Goal: Information Seeking & Learning: Check status

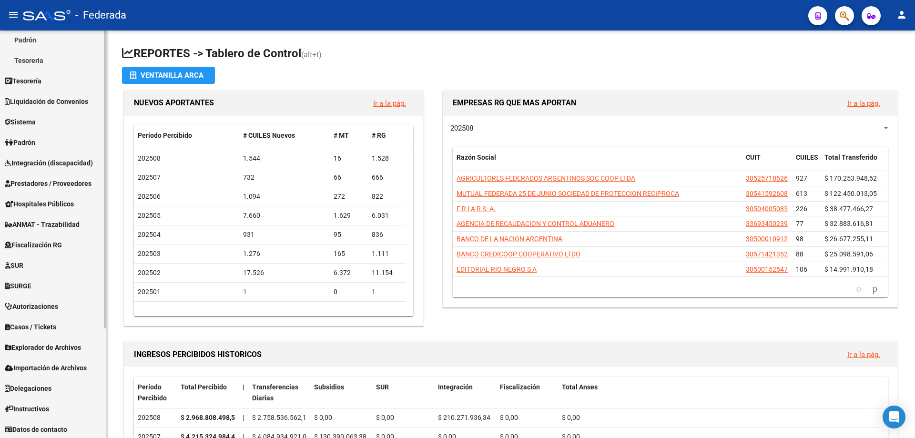
scroll to position [150, 0]
click at [62, 346] on span "Explorador de Archivos" at bounding box center [43, 346] width 76 height 10
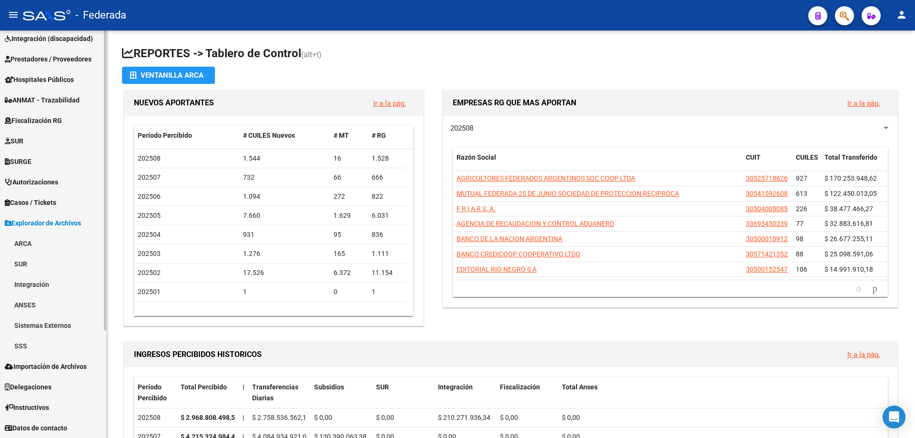
scroll to position [129, 0]
click at [19, 350] on link "SSS" at bounding box center [53, 345] width 106 height 20
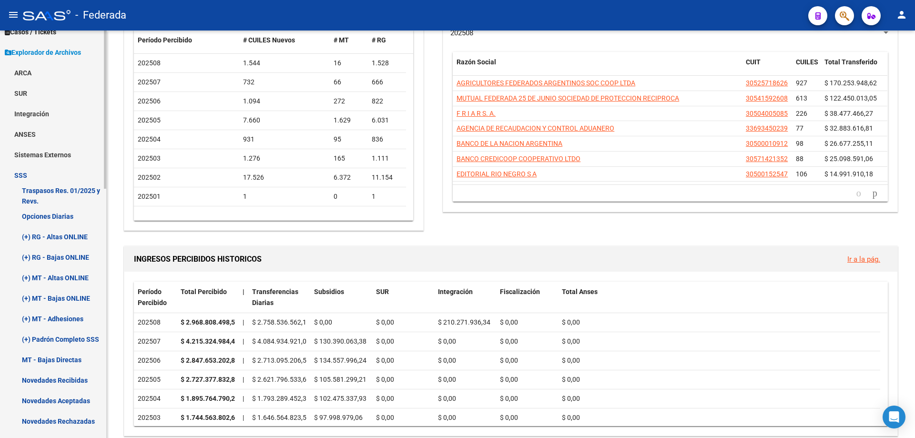
scroll to position [320, 0]
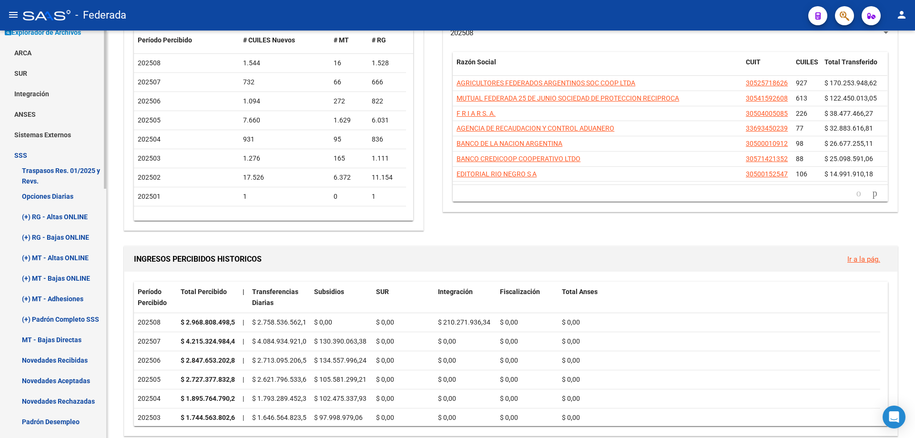
click at [53, 195] on link "Opciones Diarias" at bounding box center [53, 196] width 106 height 20
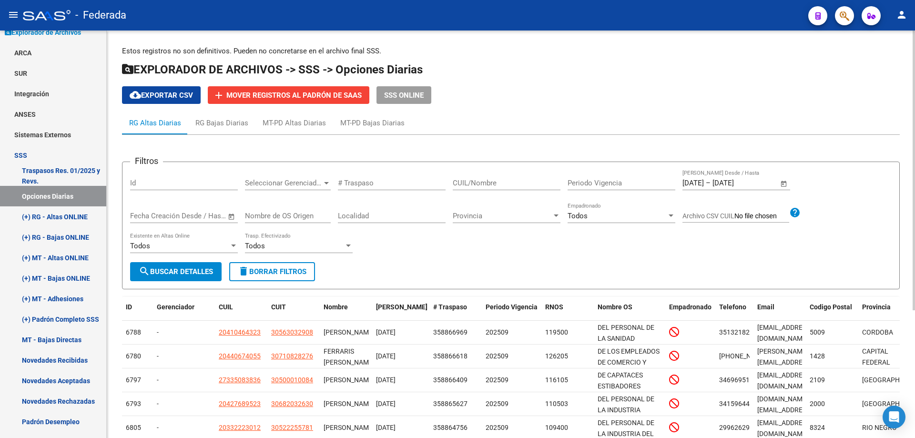
click at [785, 183] on span "Open calendar" at bounding box center [783, 183] width 23 height 23
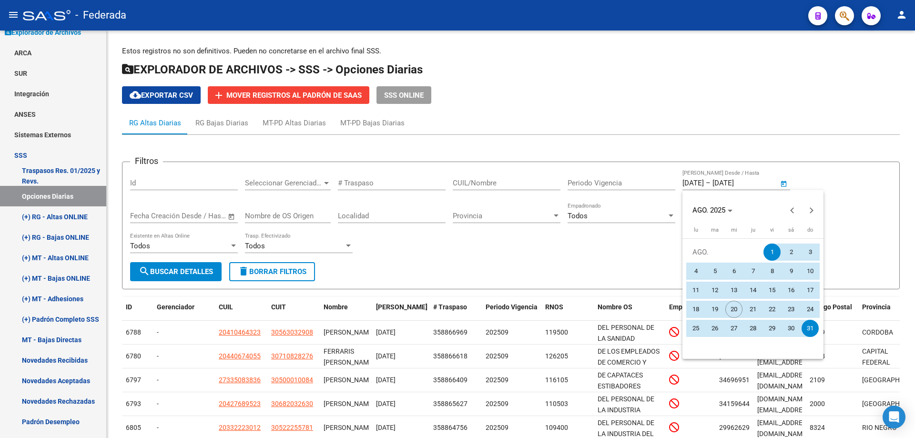
click at [772, 255] on span "1" at bounding box center [771, 252] width 17 height 17
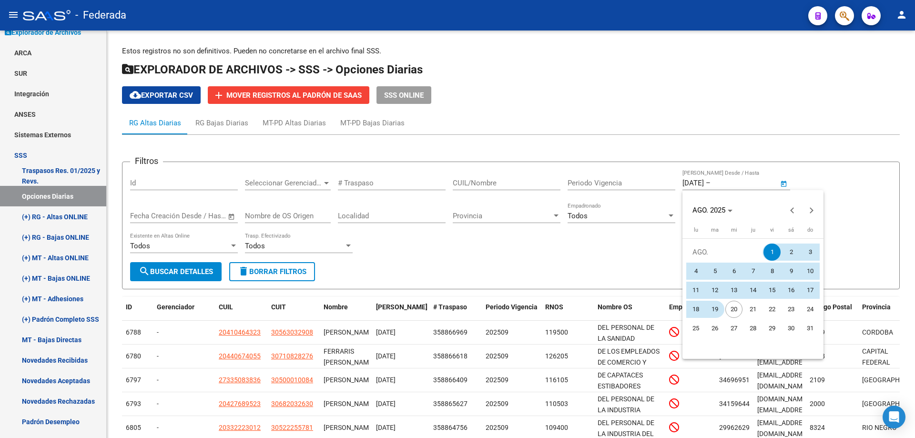
click at [716, 310] on span "19" at bounding box center [714, 309] width 17 height 17
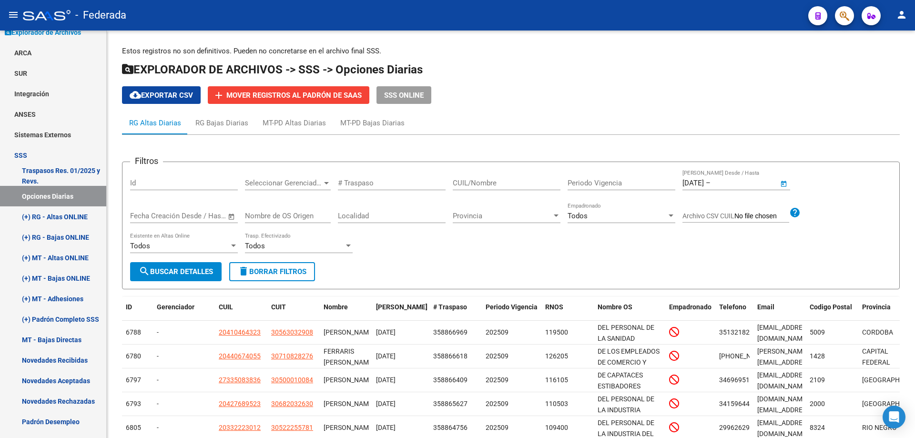
type input "[DATE]"
click at [194, 269] on span "search Buscar Detalles" at bounding box center [176, 271] width 74 height 9
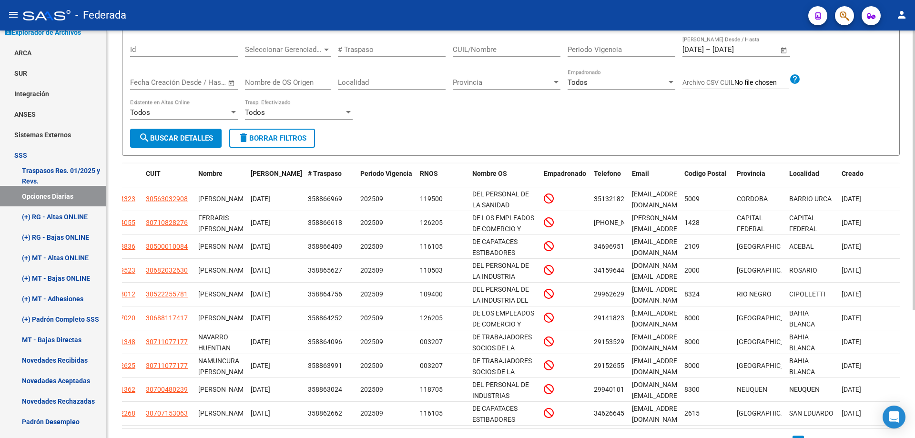
scroll to position [43, 0]
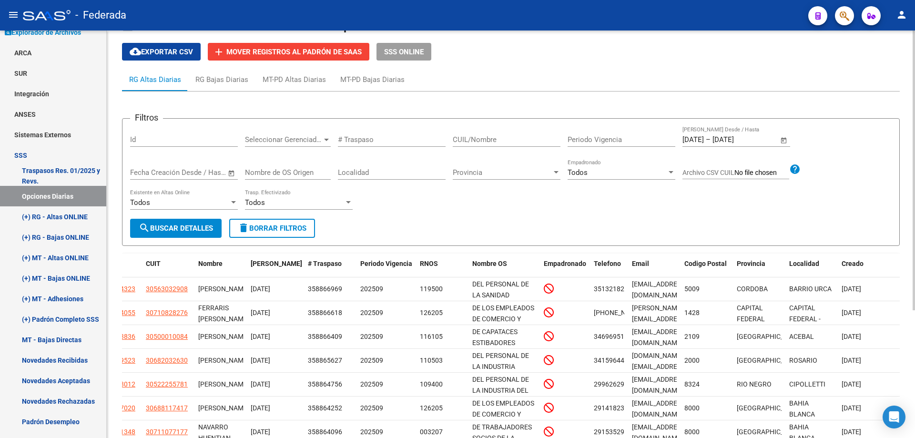
click at [786, 140] on span "Open calendar" at bounding box center [783, 140] width 23 height 23
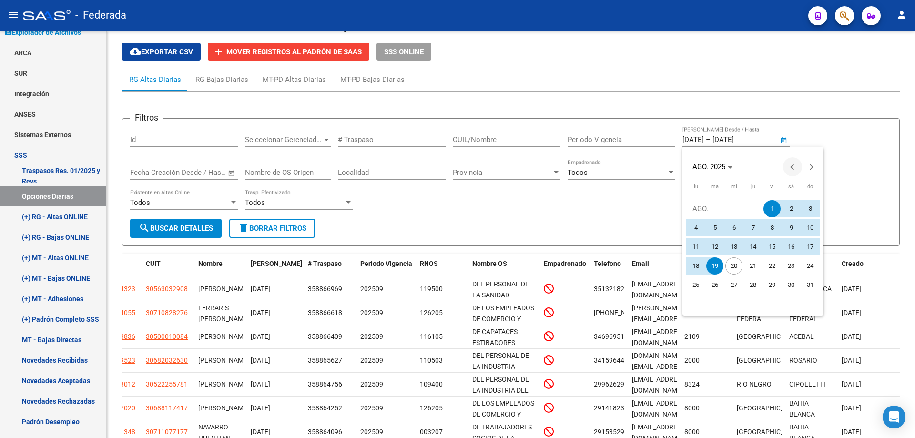
click at [794, 168] on button "Previous month" at bounding box center [792, 166] width 19 height 19
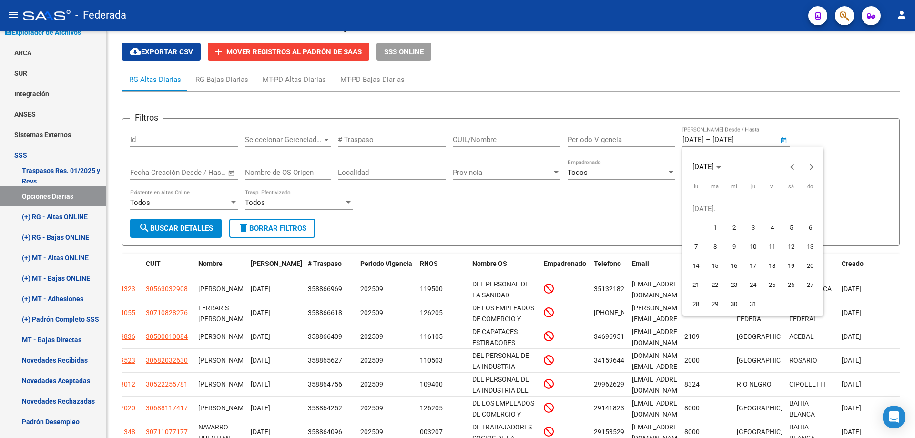
click at [712, 232] on span "1" at bounding box center [714, 227] width 17 height 17
type input "[DATE]"
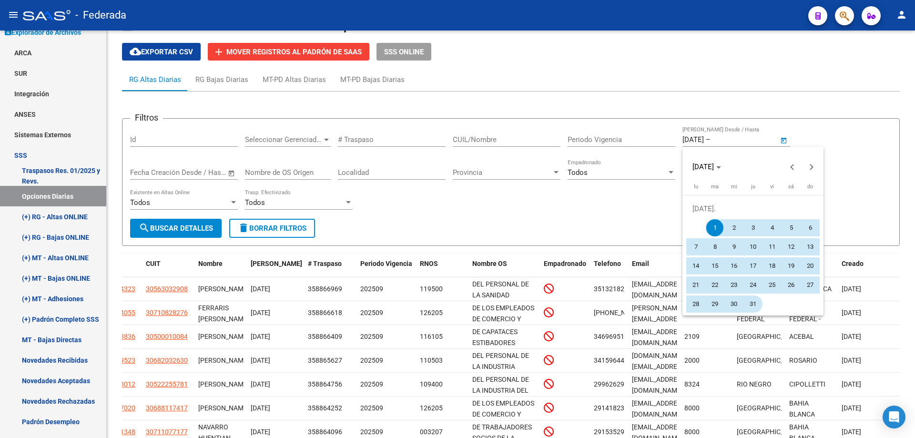
click at [750, 299] on span "31" at bounding box center [752, 303] width 17 height 17
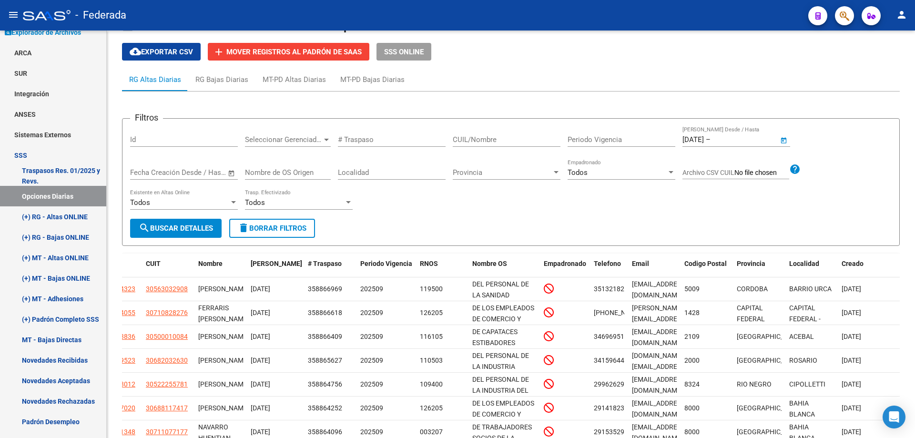
type input "[DATE]"
drag, startPoint x: 183, startPoint y: 233, endPoint x: 206, endPoint y: 233, distance: 22.4
click at [183, 233] on button "search Buscar Detalles" at bounding box center [175, 228] width 91 height 19
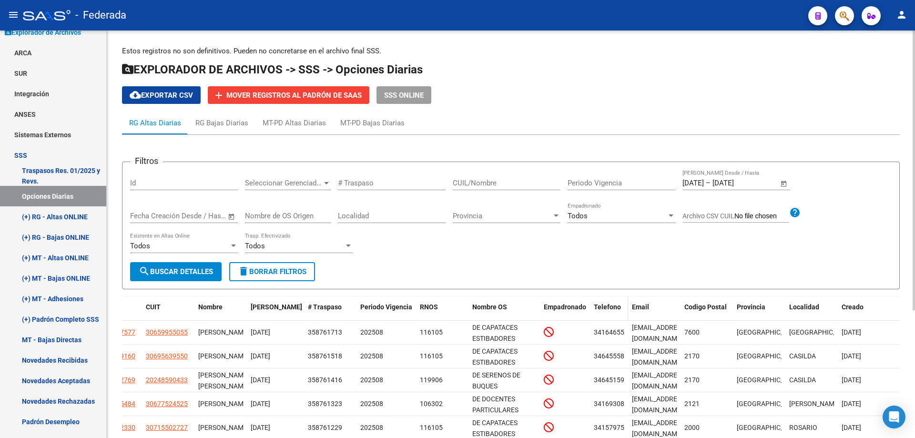
scroll to position [48, 0]
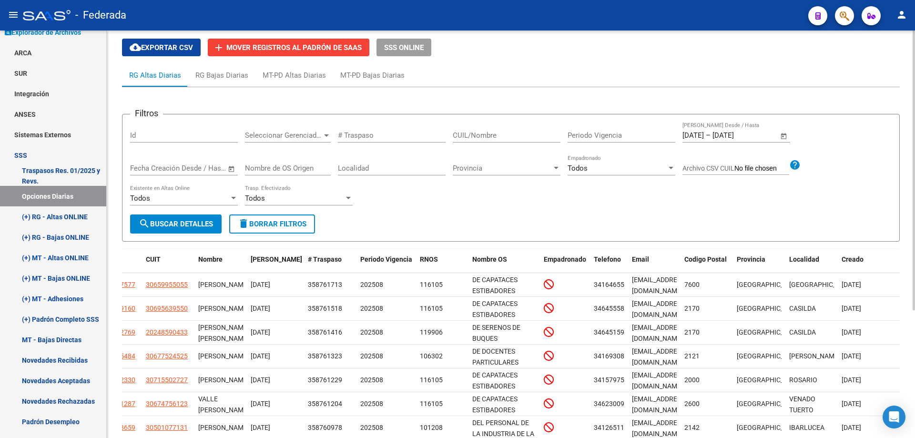
click at [784, 135] on span "Open calendar" at bounding box center [783, 135] width 23 height 23
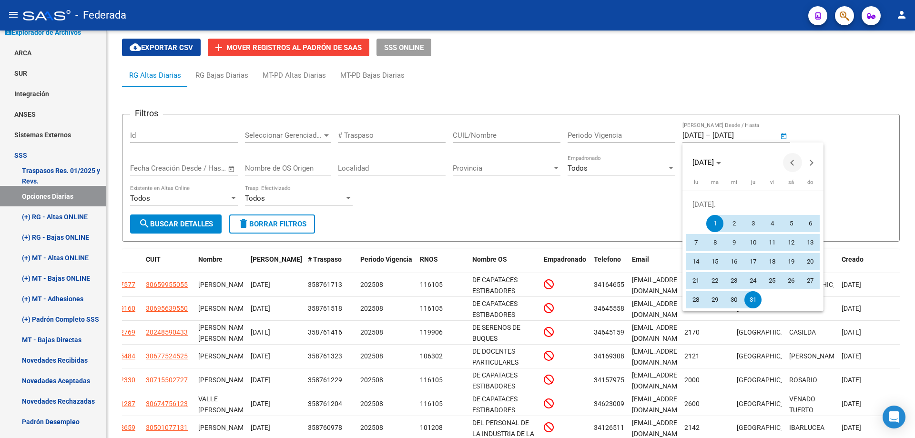
click at [790, 164] on span "Previous month" at bounding box center [792, 162] width 19 height 19
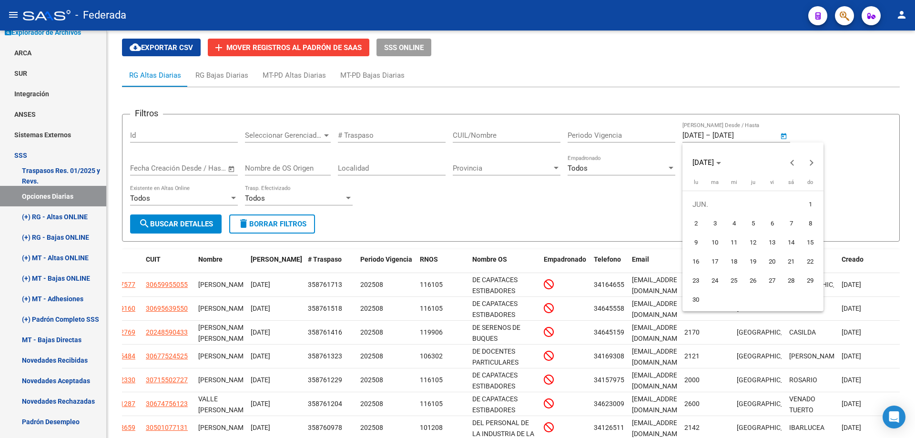
click at [812, 205] on span "1" at bounding box center [810, 204] width 17 height 17
type input "[DATE]"
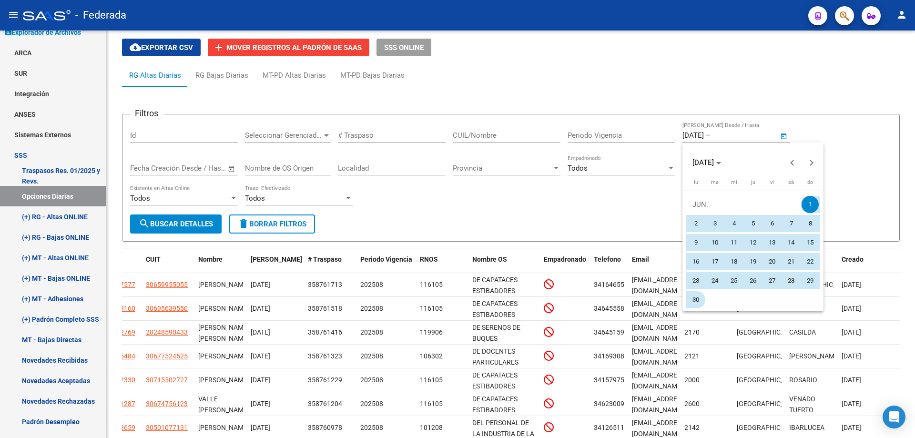
click at [698, 302] on span "30" at bounding box center [695, 299] width 17 height 17
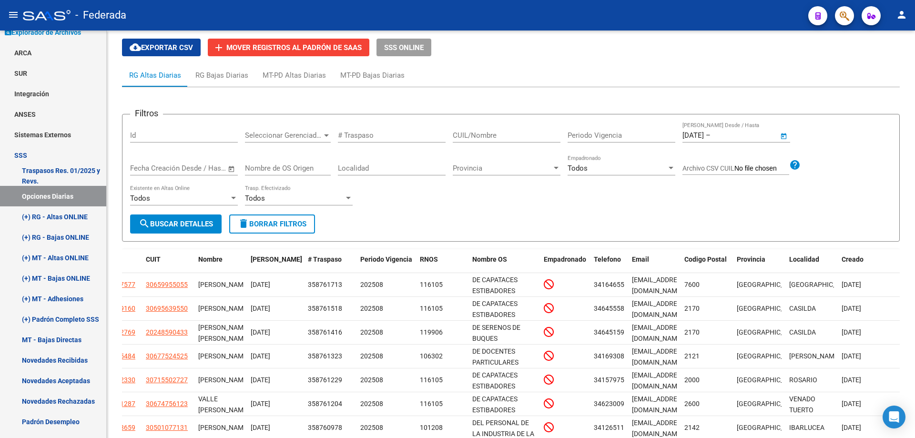
type input "[DATE]"
click at [171, 226] on span "search Buscar Detalles" at bounding box center [176, 224] width 74 height 9
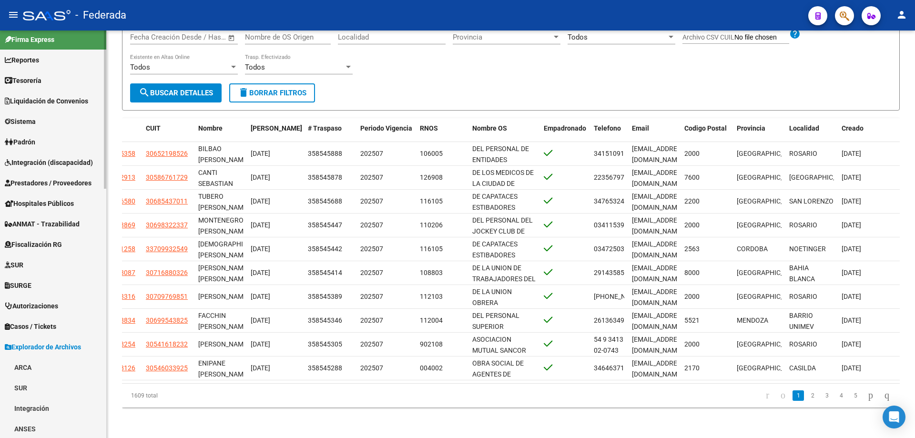
scroll to position [0, 0]
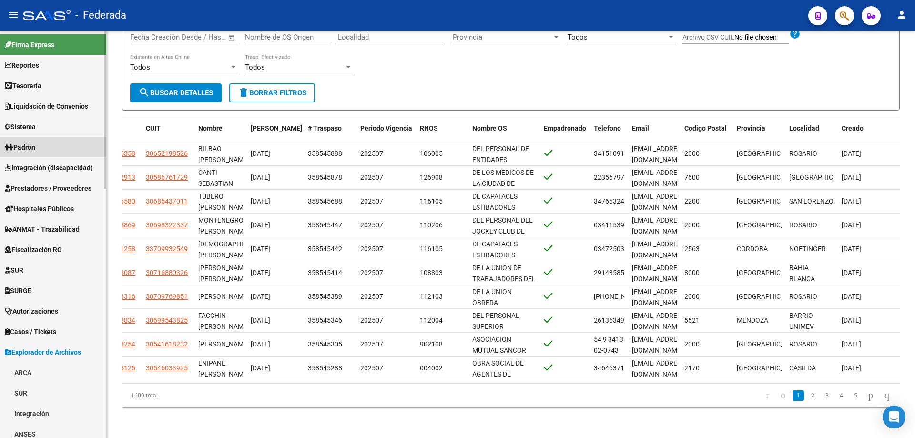
click at [35, 147] on span "Padrón" at bounding box center [20, 147] width 30 height 10
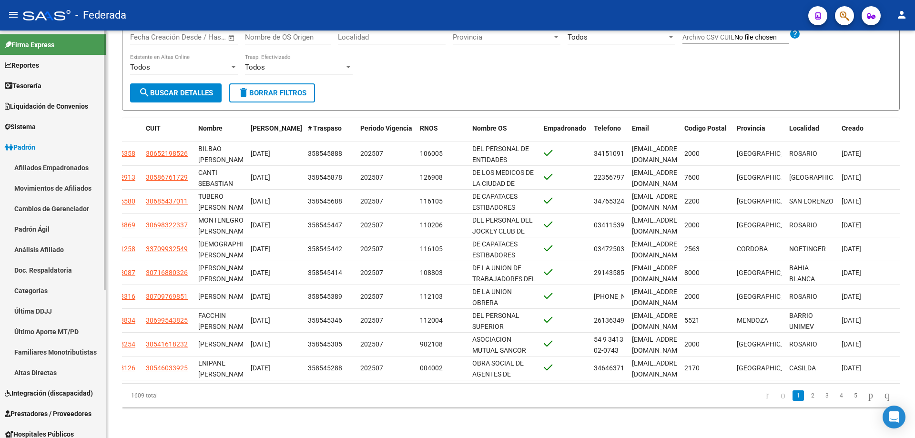
click at [38, 165] on link "Afiliados Empadronados" at bounding box center [53, 167] width 106 height 20
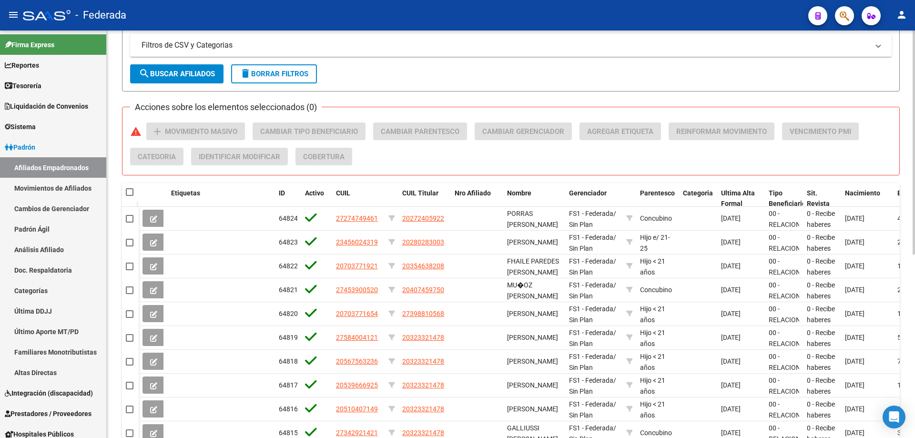
scroll to position [335, 0]
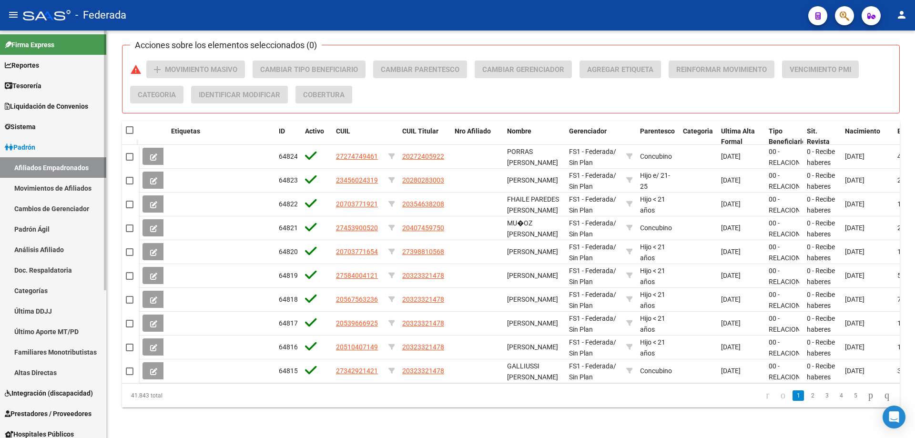
click at [30, 90] on span "Tesorería" at bounding box center [23, 86] width 37 height 10
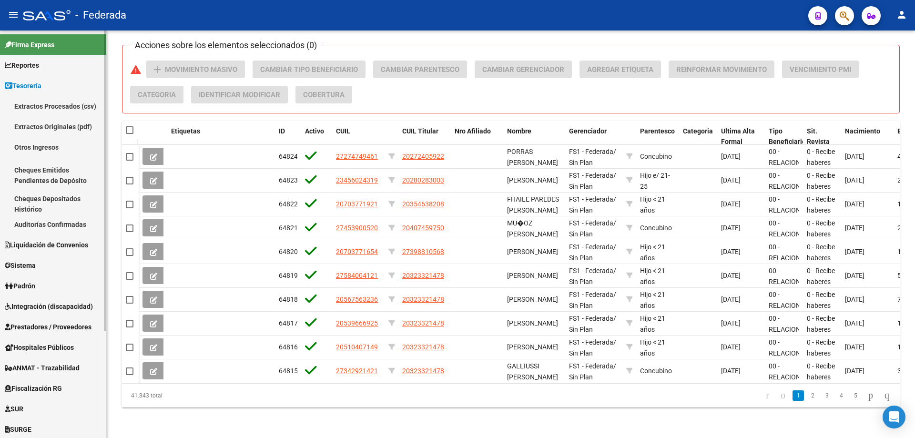
click at [32, 146] on link "Otros Ingresos" at bounding box center [53, 147] width 106 height 20
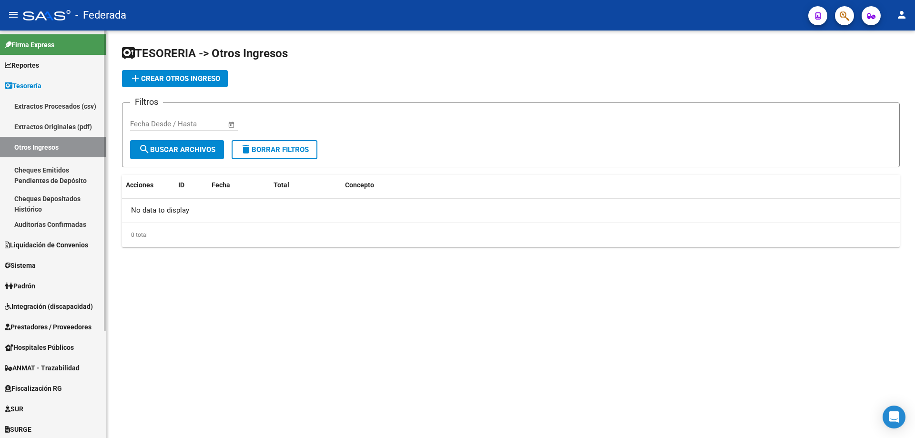
click at [37, 65] on span "Reportes" at bounding box center [22, 65] width 34 height 10
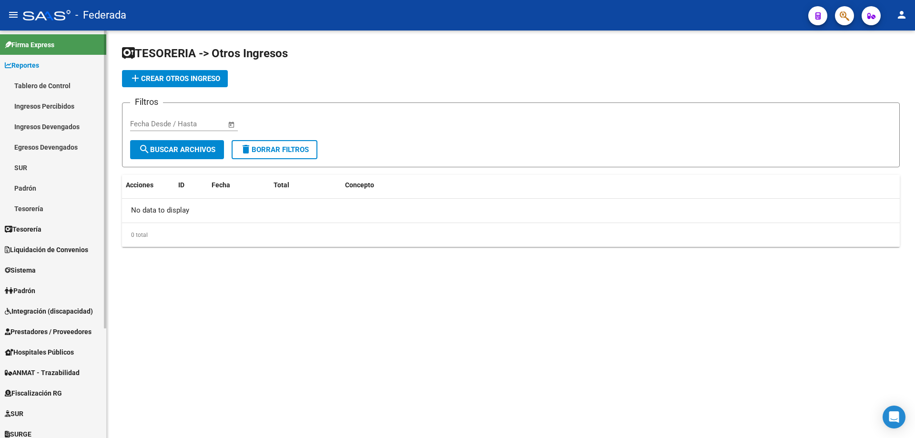
click at [64, 89] on link "Tablero de Control" at bounding box center [53, 85] width 106 height 20
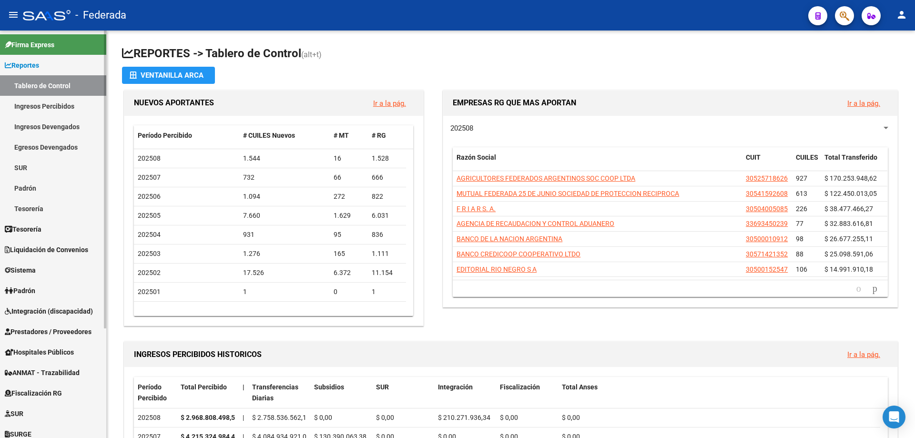
click at [61, 107] on link "Ingresos Percibidos" at bounding box center [53, 106] width 106 height 20
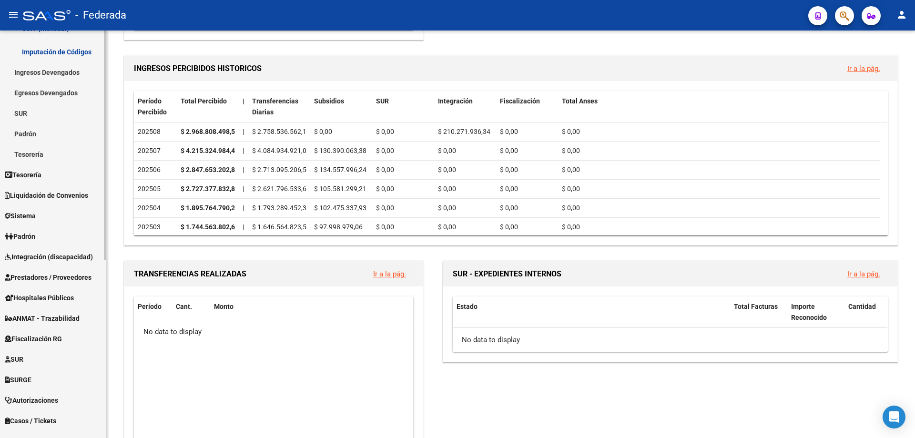
scroll to position [315, 0]
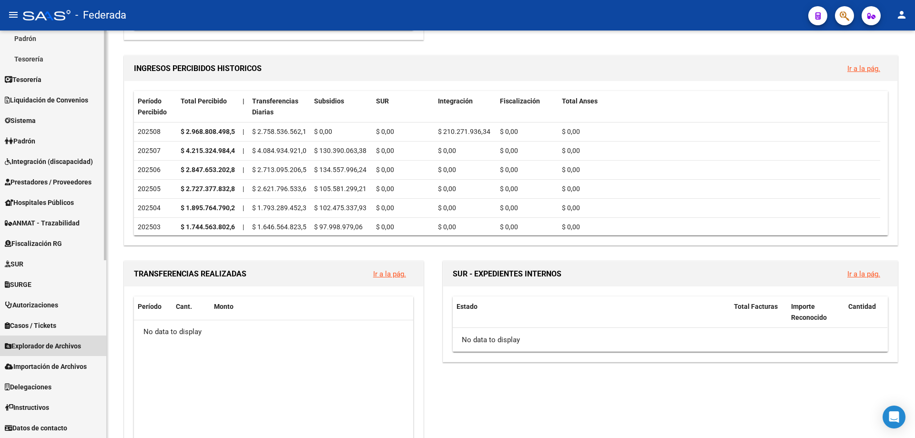
click at [74, 345] on span "Explorador de Archivos" at bounding box center [43, 346] width 76 height 10
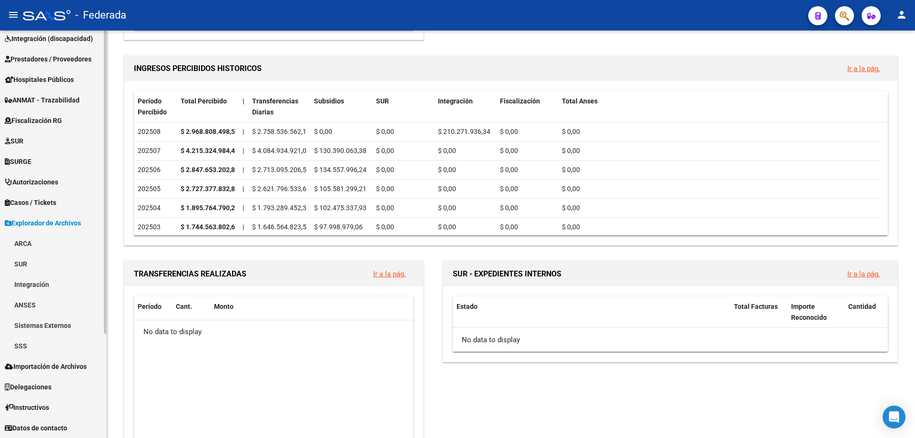
scroll to position [129, 0]
click at [24, 347] on link "SSS" at bounding box center [53, 345] width 106 height 20
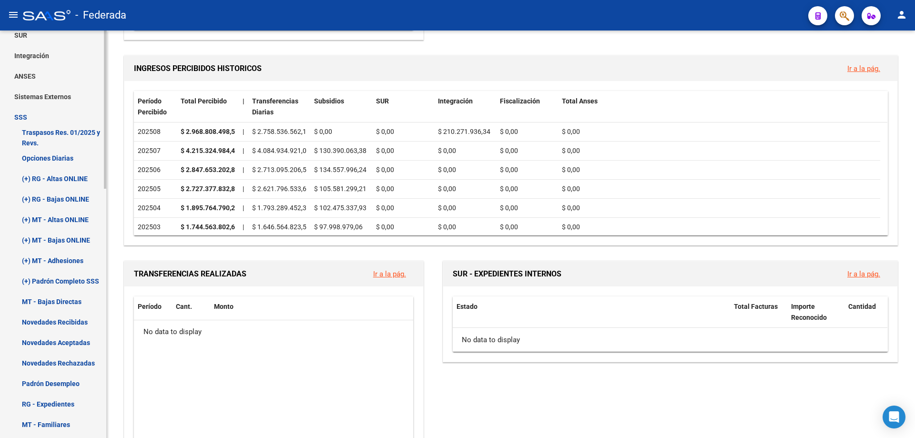
scroll to position [367, 0]
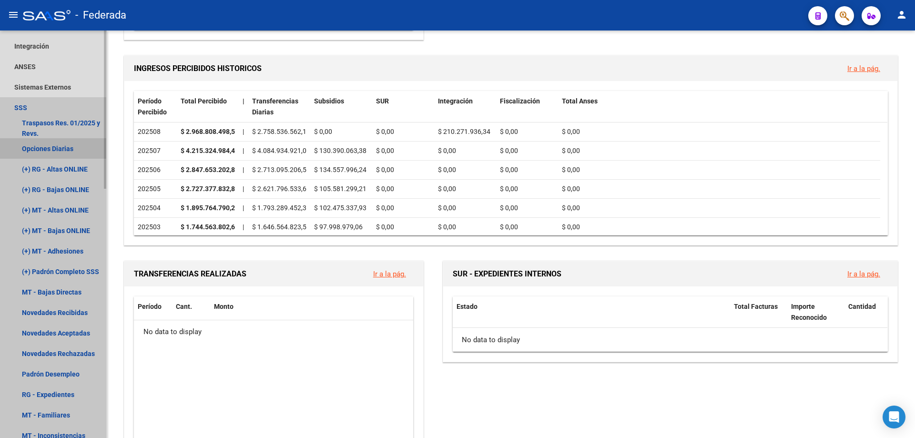
click at [58, 149] on link "Opciones Diarias" at bounding box center [53, 148] width 106 height 20
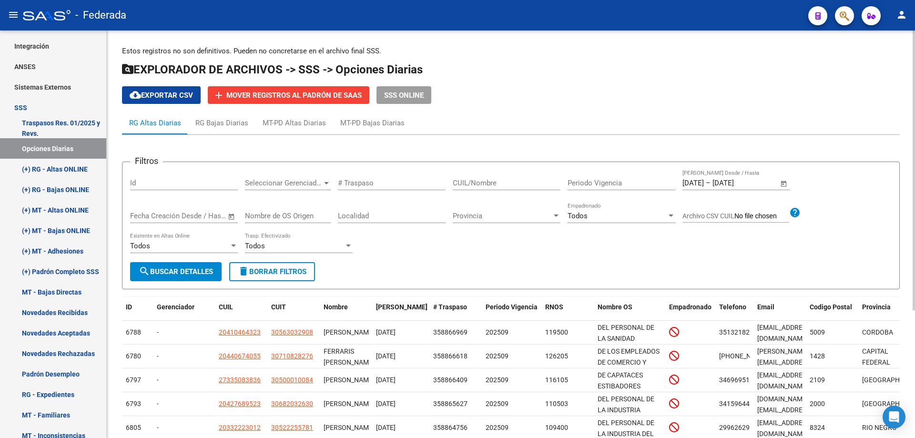
click at [787, 183] on span "Open calendar" at bounding box center [783, 183] width 23 height 23
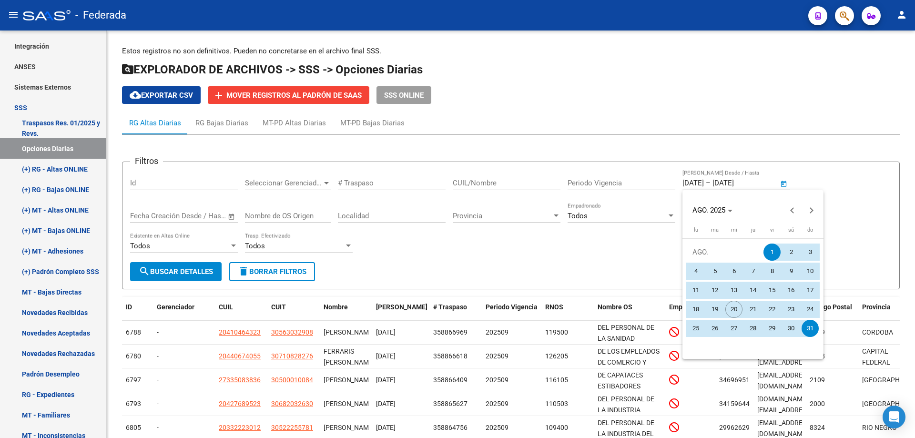
click at [718, 308] on span "19" at bounding box center [714, 309] width 17 height 17
type input "[DATE]"
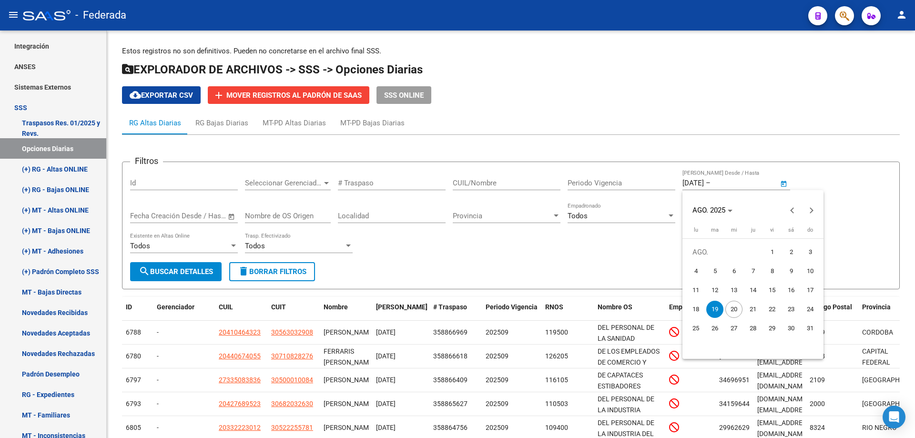
click at [718, 308] on span "19" at bounding box center [714, 309] width 17 height 17
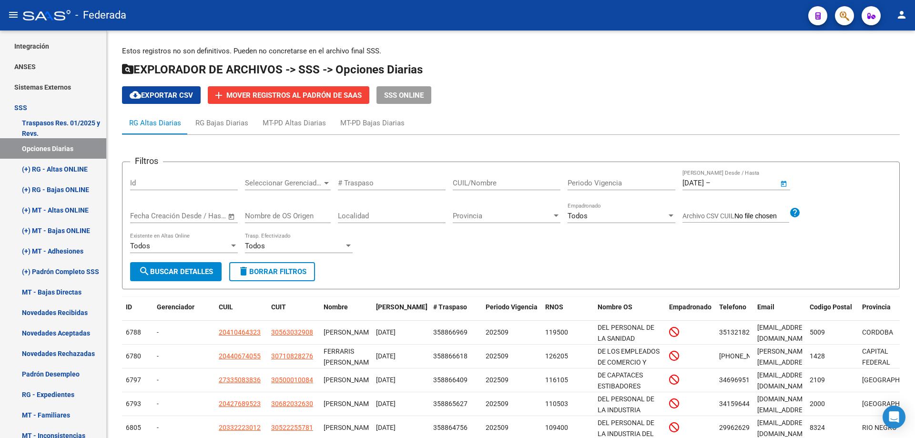
type input "[DATE]"
click at [183, 276] on span "search Buscar Detalles" at bounding box center [176, 271] width 74 height 9
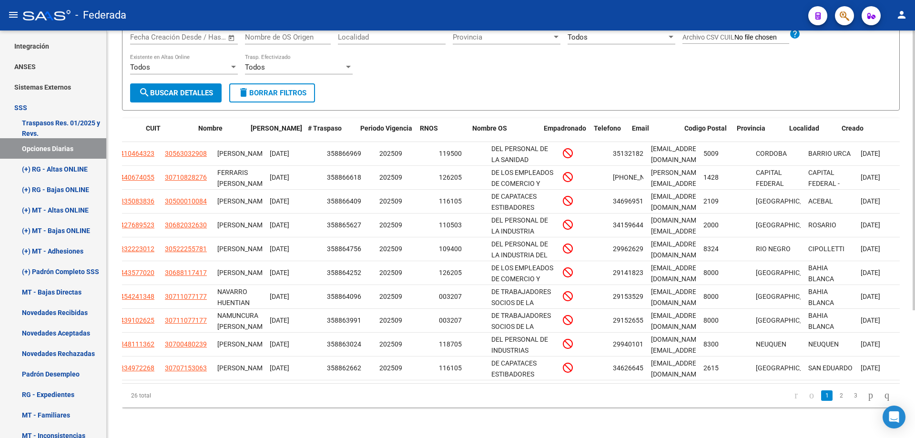
scroll to position [0, 125]
